Goal: Task Accomplishment & Management: Use online tool/utility

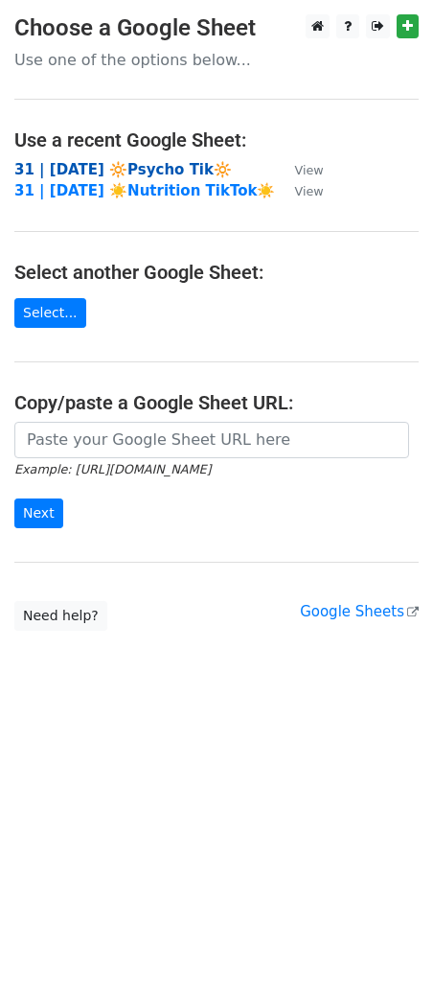
click at [86, 163] on strong "31 | [DATE] 🔆Psycho Tik🔆" at bounding box center [123, 169] width 218 height 17
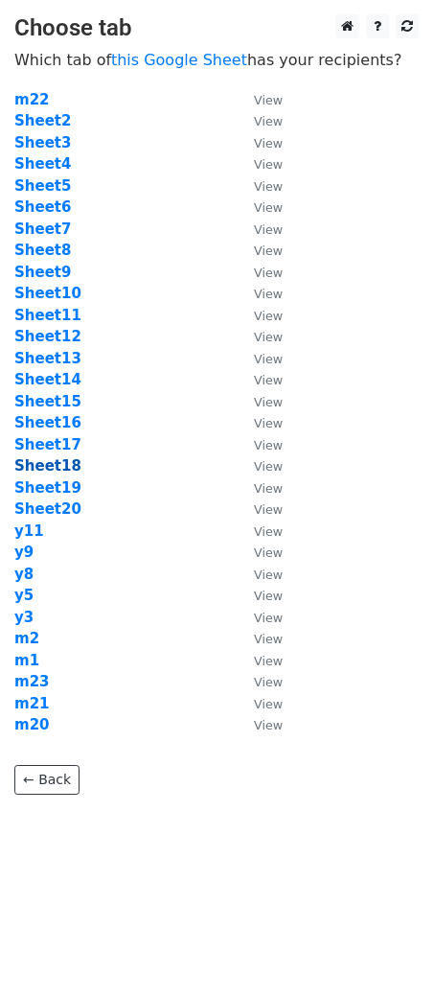
click at [57, 462] on strong "Sheet18" at bounding box center [47, 465] width 67 height 17
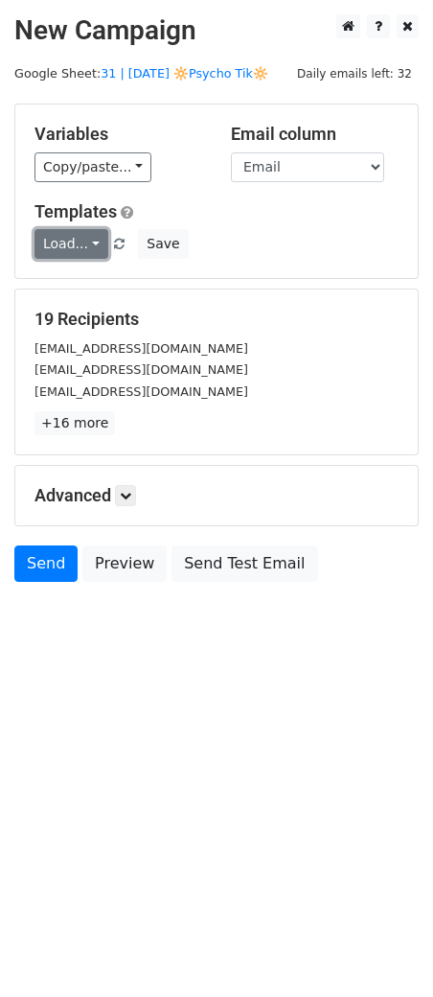
click at [69, 245] on link "Load..." at bounding box center [71, 244] width 74 height 30
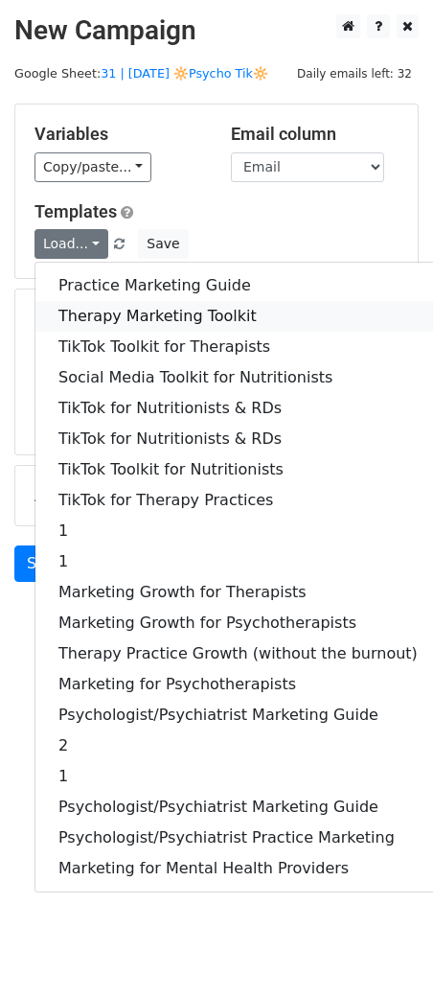
click at [132, 314] on link "Therapy Marketing Toolkit" at bounding box center [237, 316] width 405 height 31
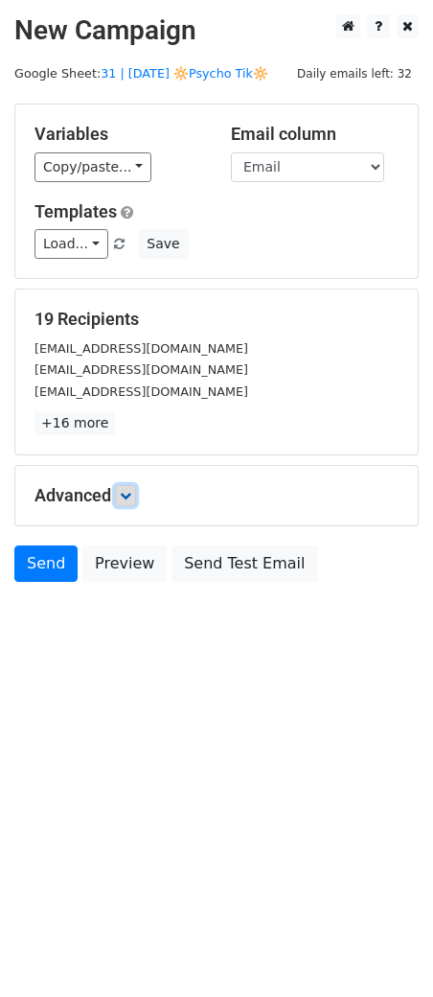
click at [126, 490] on icon at bounding box center [125, 495] width 11 height 11
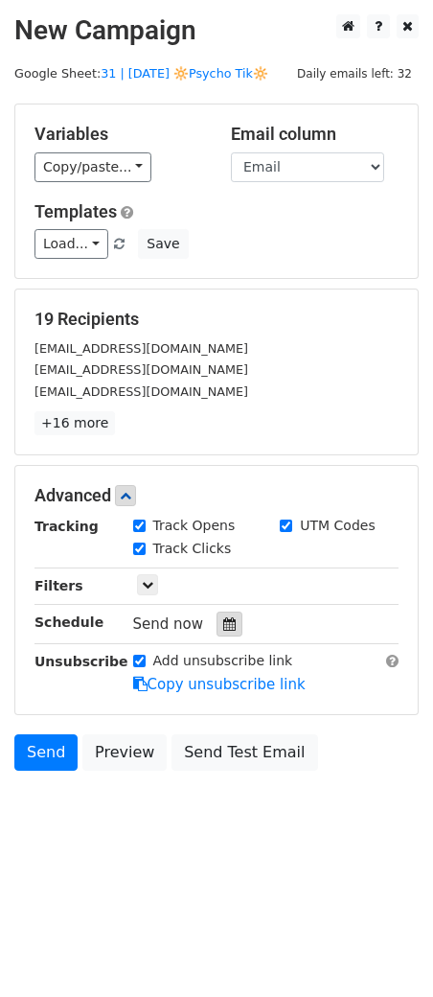
click at [231, 627] on div at bounding box center [230, 623] width 26 height 25
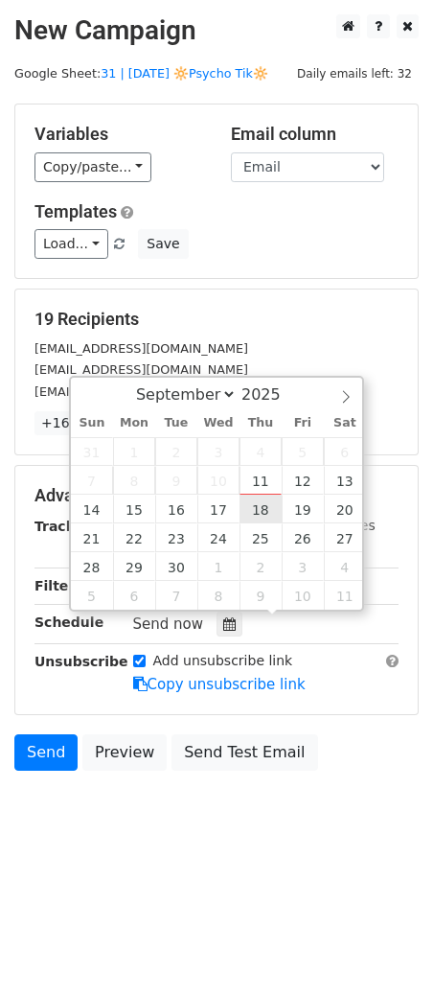
type input "2025-09-18 12:00"
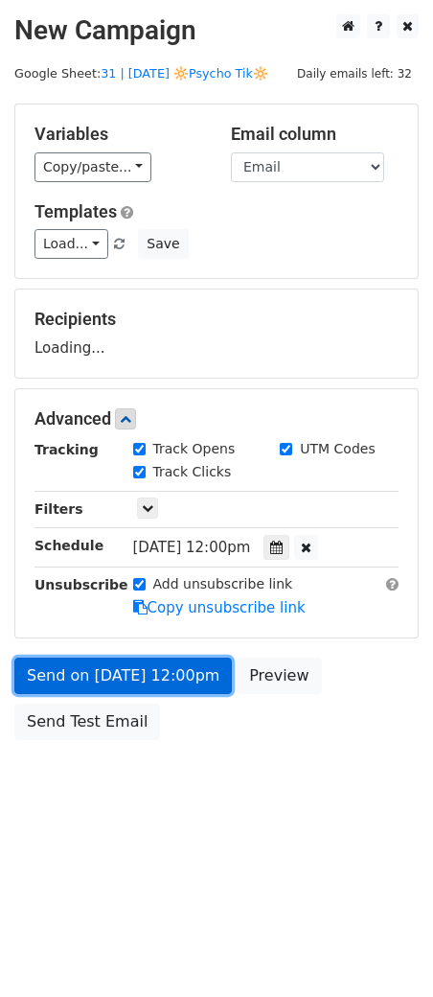
click at [192, 668] on link "Send on Sep 18 at 12:00pm" at bounding box center [123, 675] width 218 height 36
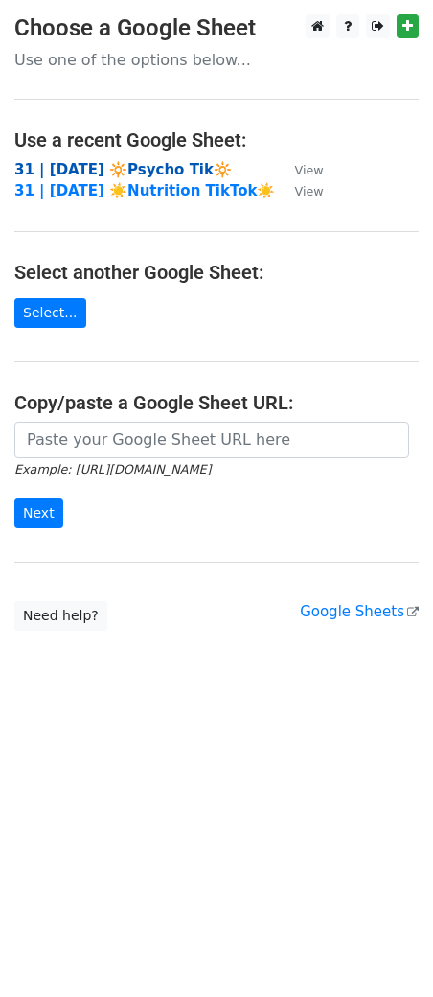
click at [169, 168] on strong "31 | [DATE] 🔆Psycho Tik🔆" at bounding box center [123, 169] width 218 height 17
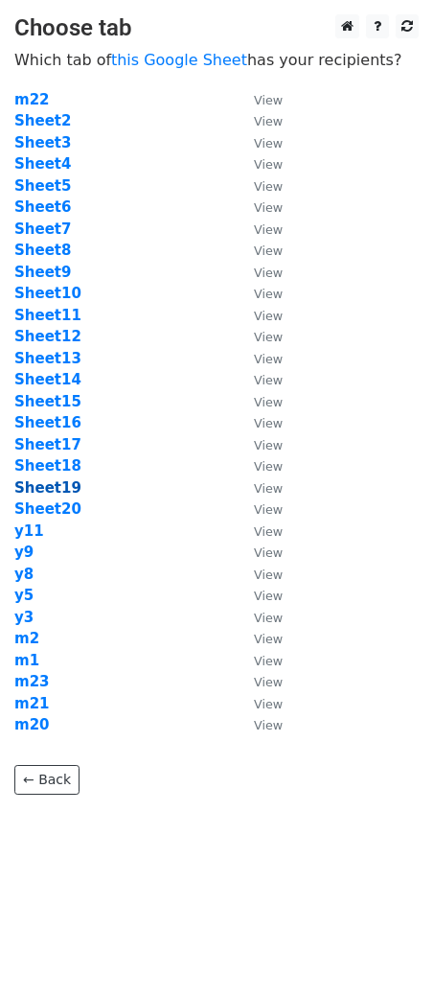
click at [55, 488] on strong "Sheet19" at bounding box center [47, 487] width 67 height 17
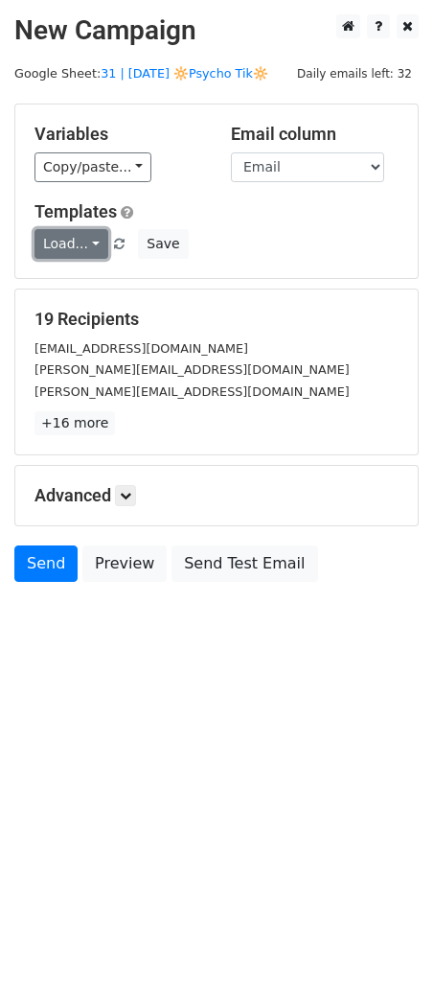
click at [59, 243] on link "Load..." at bounding box center [71, 244] width 74 height 30
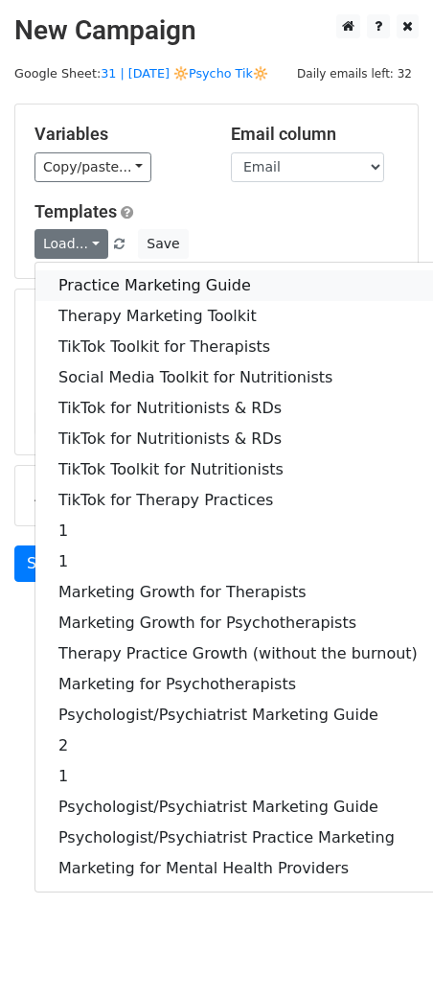
click at [136, 275] on link "Practice Marketing Guide" at bounding box center [237, 285] width 405 height 31
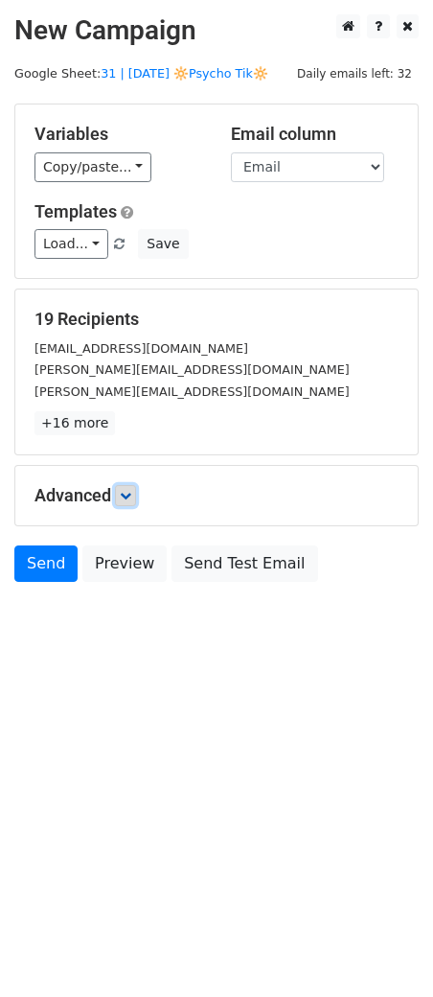
click at [129, 493] on icon at bounding box center [125, 495] width 11 height 11
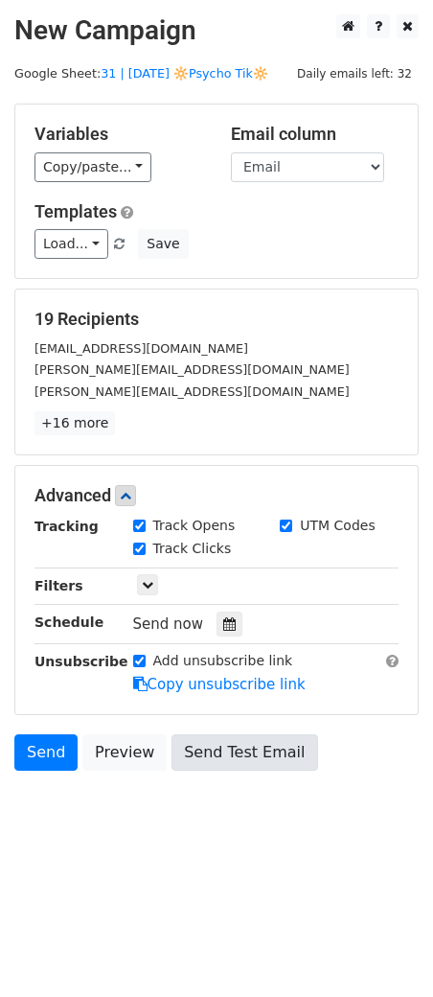
click at [222, 614] on div at bounding box center [230, 623] width 26 height 25
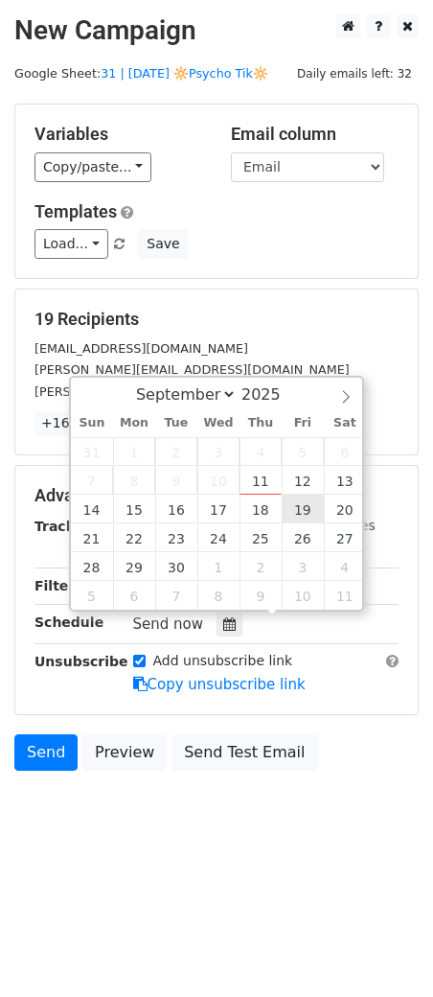
type input "2025-09-19 12:00"
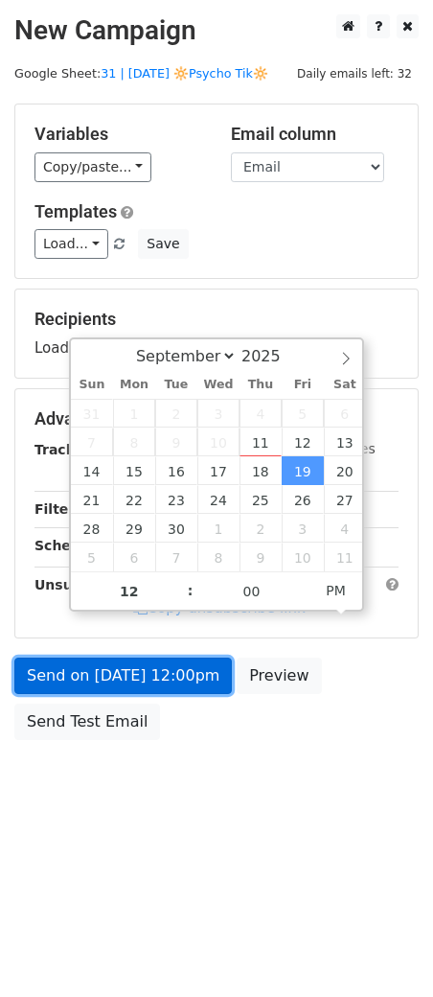
click at [178, 671] on link "Send on Sep 19 at 12:00pm" at bounding box center [123, 675] width 218 height 36
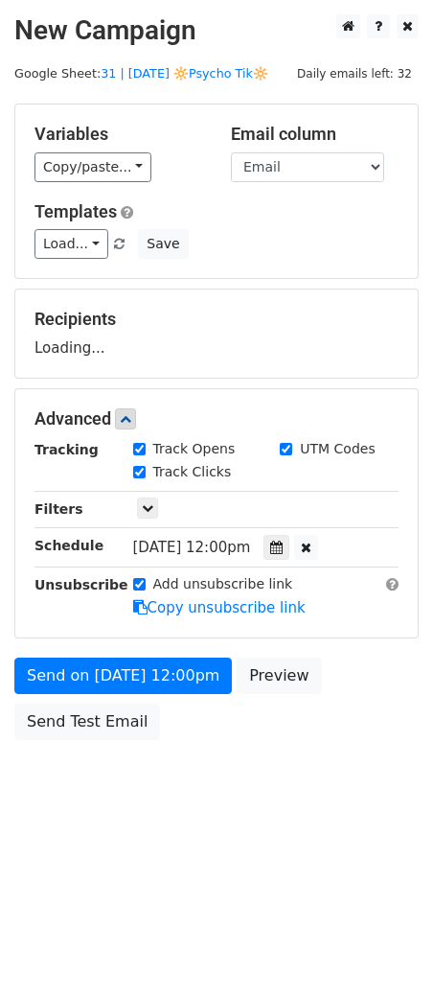
click at [18, 634] on div "Advanced Tracking Track Opens UTM Codes Track Clicks Filters Only include sprea…" at bounding box center [216, 513] width 402 height 248
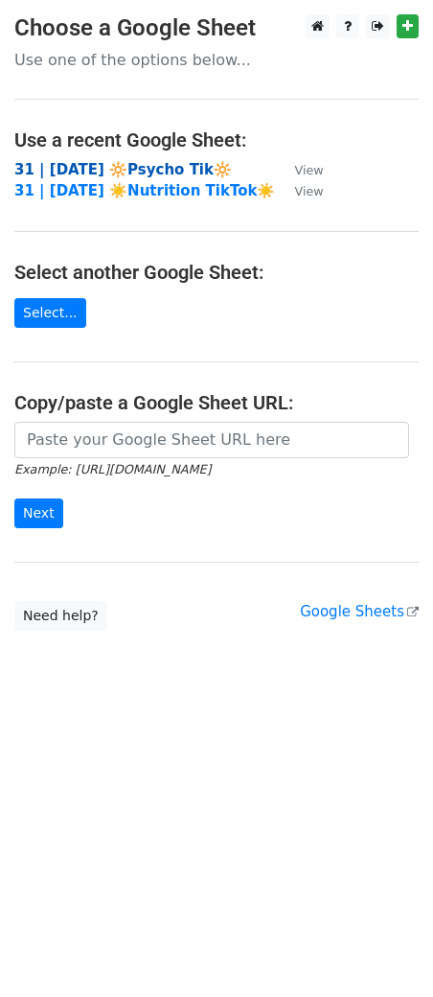
click at [126, 167] on strong "31 | [DATE] 🔆Psycho Tik🔆" at bounding box center [123, 169] width 218 height 17
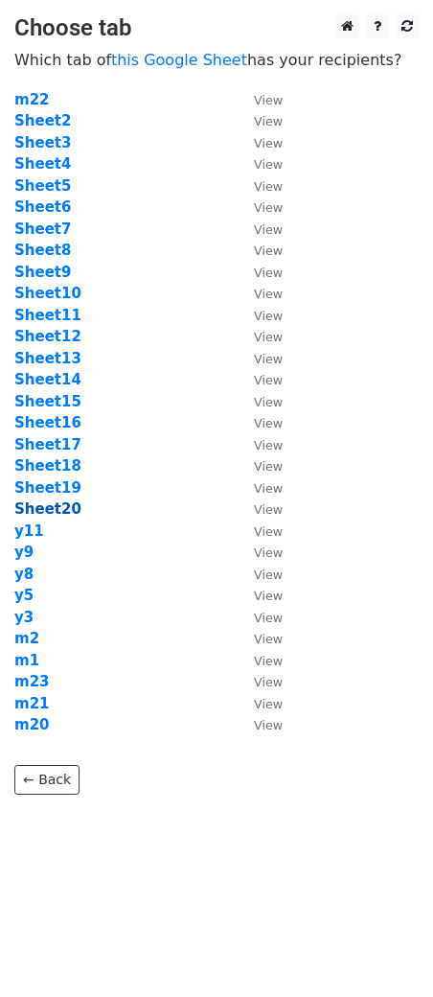
click at [65, 512] on strong "Sheet20" at bounding box center [47, 508] width 67 height 17
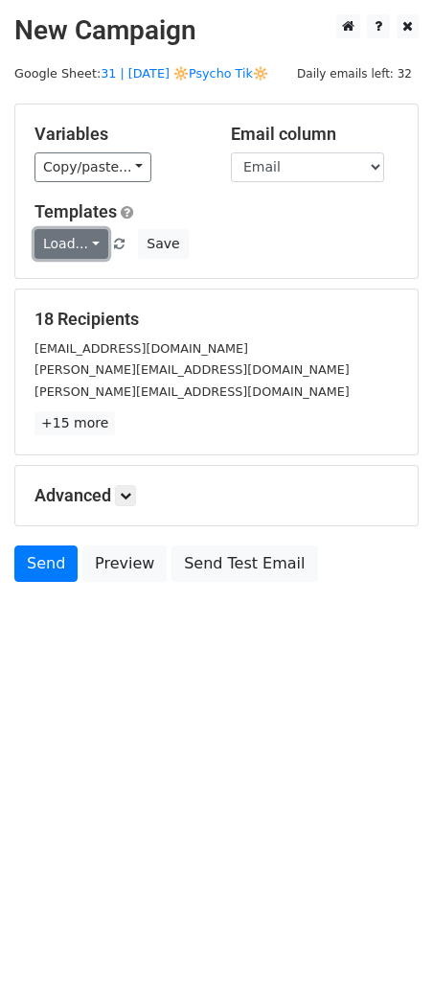
click at [66, 240] on link "Load..." at bounding box center [71, 244] width 74 height 30
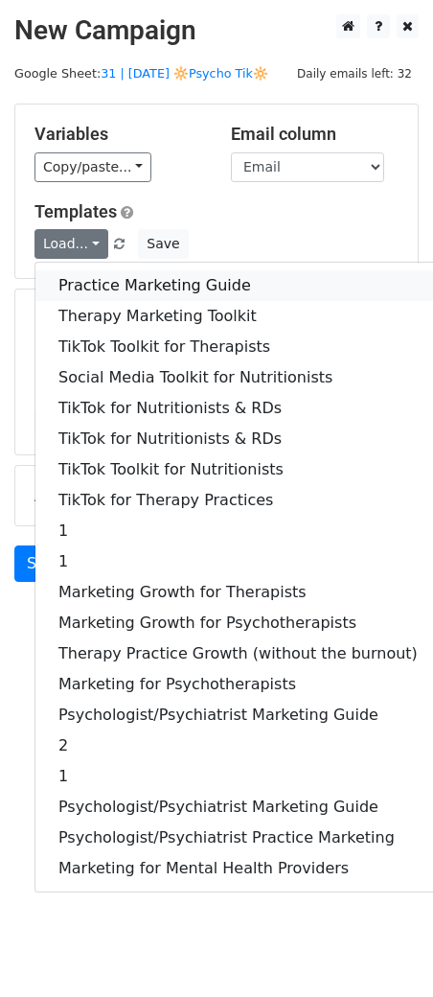
click at [127, 296] on link "Practice Marketing Guide" at bounding box center [237, 285] width 405 height 31
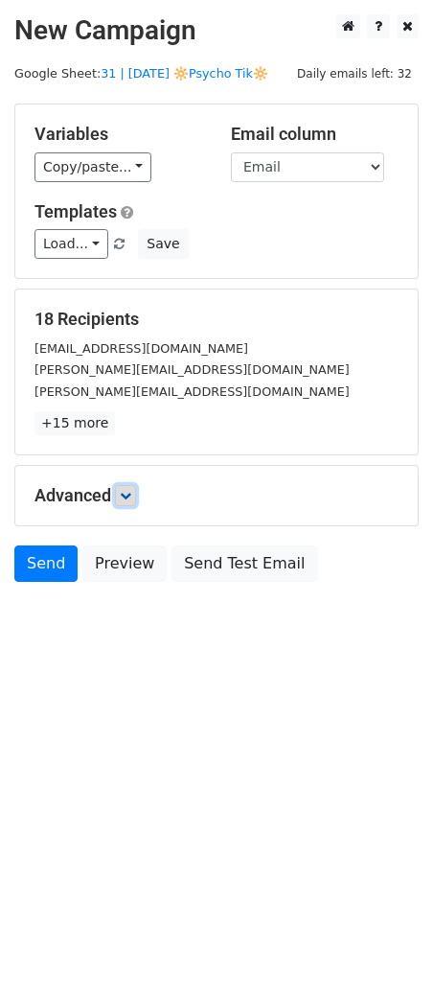
click at [130, 502] on link at bounding box center [125, 495] width 21 height 21
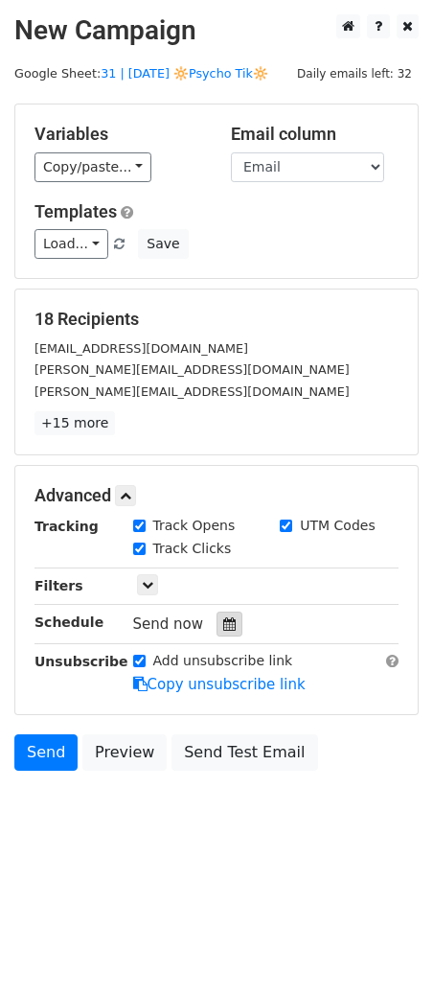
click at [223, 625] on icon at bounding box center [229, 623] width 12 height 13
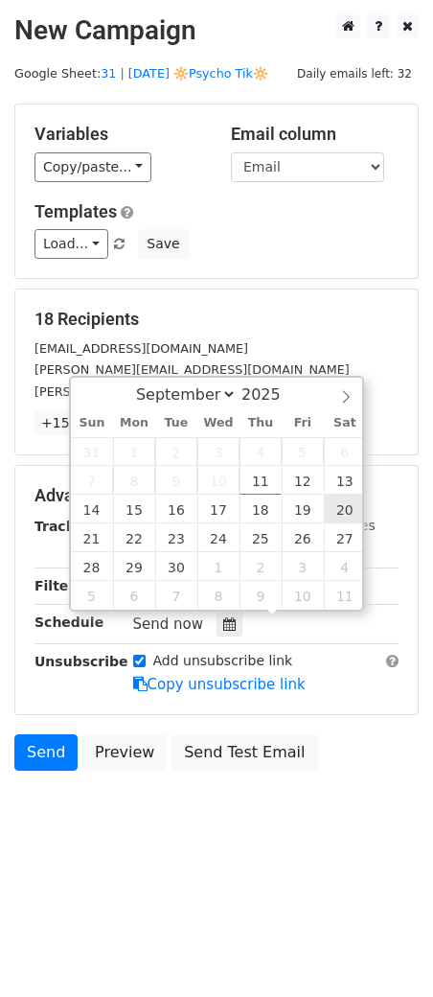
type input "[DATE] 12:00"
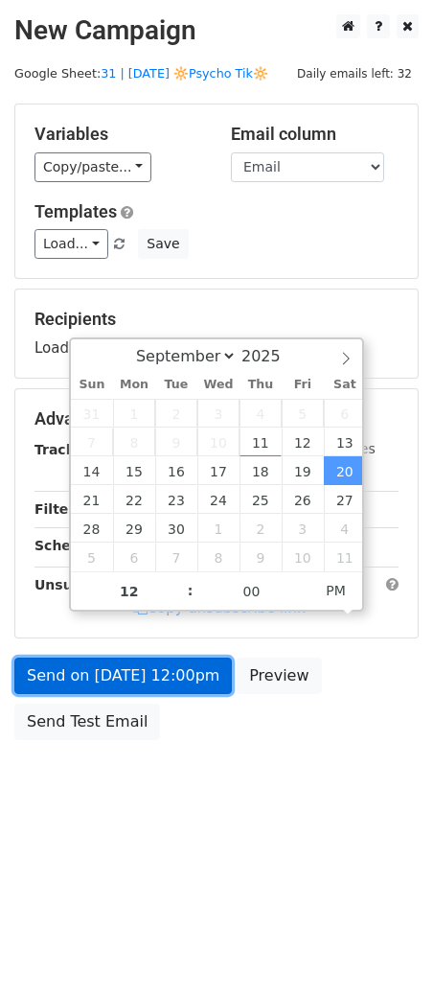
click at [169, 670] on link "Send on [DATE] 12:00pm" at bounding box center [123, 675] width 218 height 36
